Goal: Contribute content

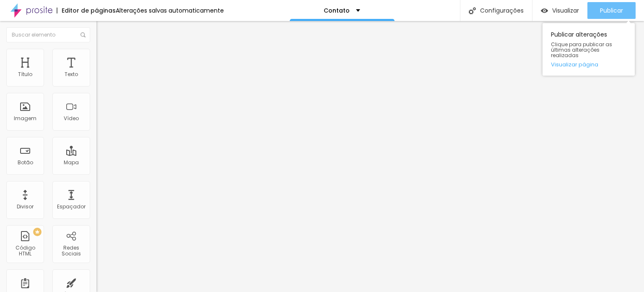
click at [609, 6] on font "Publicar" at bounding box center [611, 10] width 23 height 8
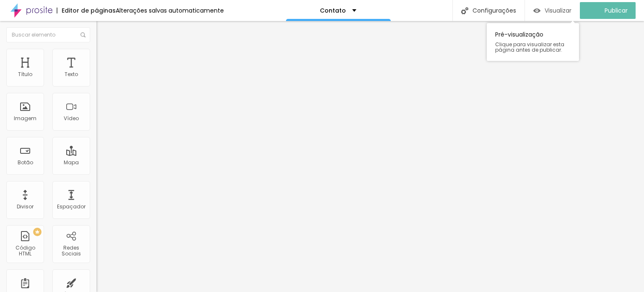
click at [567, 9] on font "Visualizar" at bounding box center [558, 10] width 27 height 8
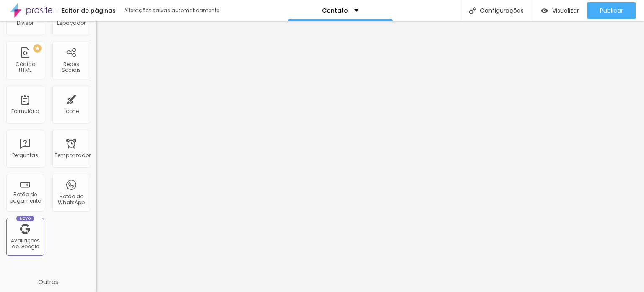
scroll to position [188, 0]
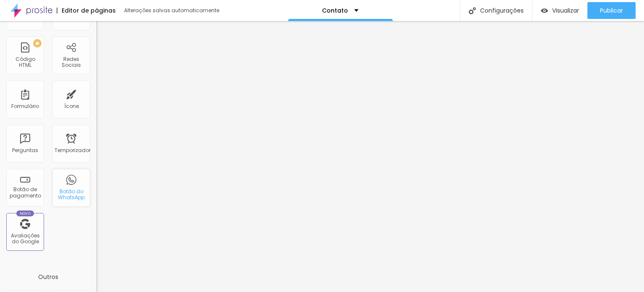
click at [68, 187] on div "Botão do WhatsApp" at bounding box center [71, 188] width 38 height 38
click at [36, 13] on img at bounding box center [31, 10] width 42 height 21
